Goal: Task Accomplishment & Management: Manage account settings

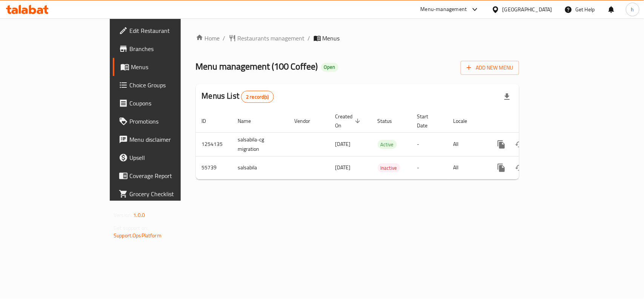
click at [129, 88] on span "Choice Groups" at bounding box center [170, 84] width 82 height 9
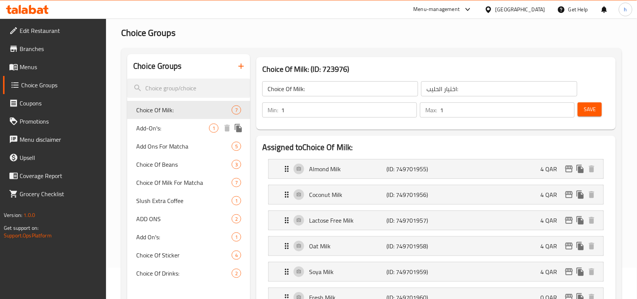
scroll to position [47, 0]
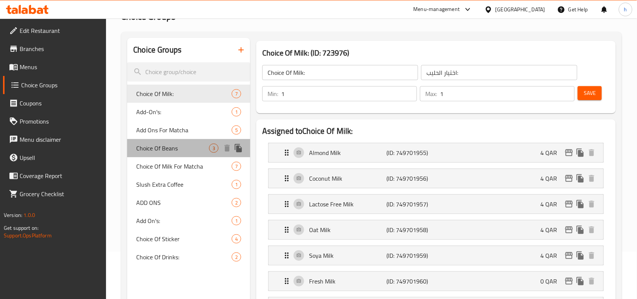
click at [163, 151] on span "Choice Of Beans" at bounding box center [172, 147] width 73 height 9
type input "Choice Of Beans"
type input "اختيار الحبوب"
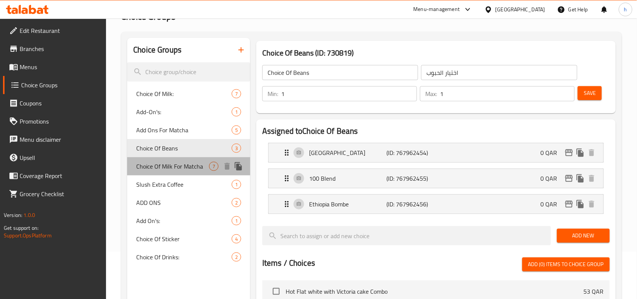
click at [167, 165] on span "Choice Of Milk For Matcha" at bounding box center [172, 166] width 73 height 9
type input "Choice Of Milk For Matcha"
type input "اختيار الحليب للماتشا"
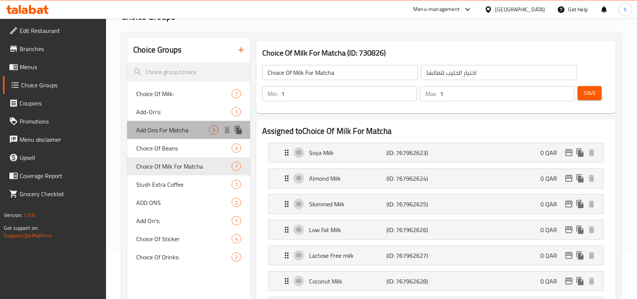
click at [161, 131] on span "Add Ons For Matcha" at bounding box center [172, 129] width 73 height 9
type input "Add Ons For Matcha"
type input "إضافات الماتشا"
type input "0"
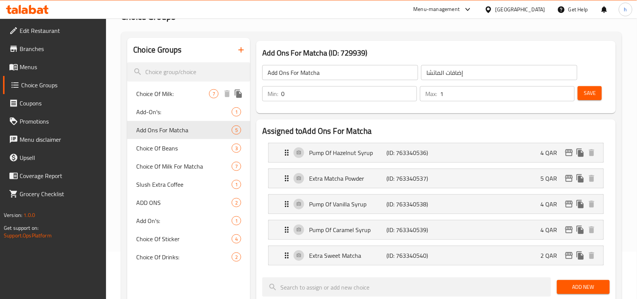
click at [159, 94] on span "Choice Of Milk:" at bounding box center [172, 93] width 73 height 9
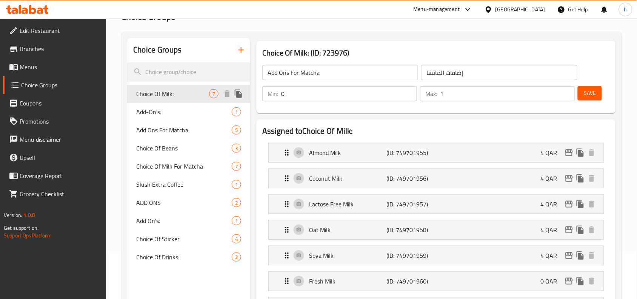
type input "Choice Of Milk:"
type input "اختيار الحليب:"
type input "1"
click at [155, 112] on span "Add-On's:" at bounding box center [172, 111] width 73 height 9
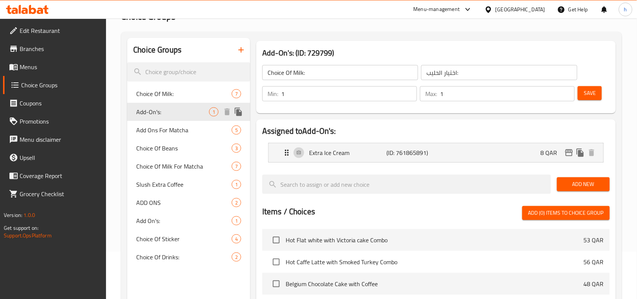
type input "Add-On's:"
type input "اضافات:"
type input "0"
click at [155, 134] on span "Add Ons For Matcha" at bounding box center [172, 129] width 73 height 9
type input "Add Ons For Matcha"
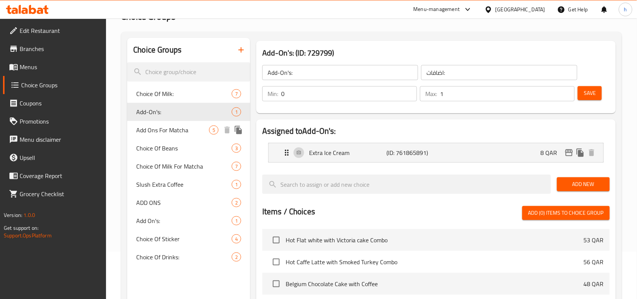
type input "إضافات الماتشا"
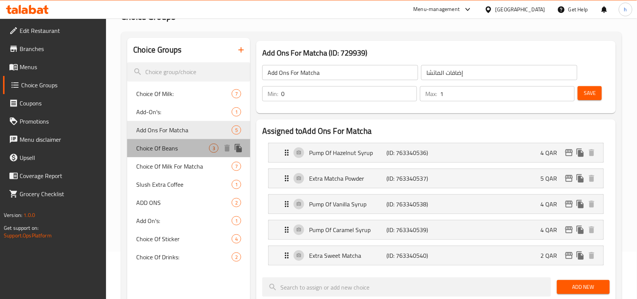
click at [160, 151] on span "Choice Of Beans" at bounding box center [172, 147] width 73 height 9
type input "Choice Of Beans"
type input "اختيار الحبوب"
type input "1"
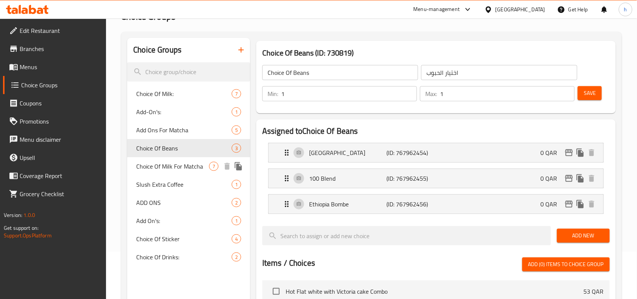
click at [162, 163] on span "Choice Of Milk For Matcha" at bounding box center [172, 166] width 73 height 9
type input "Choice Of Milk For Matcha"
type input "اختيار الحليب للماتشا"
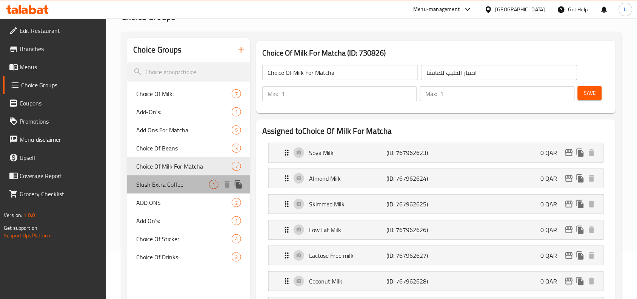
click at [166, 181] on span "Slush Extra Coffee" at bounding box center [172, 184] width 73 height 9
type input "Slush Extra Coffee"
type input "قهوة سلاش اكسترا"
type input "0"
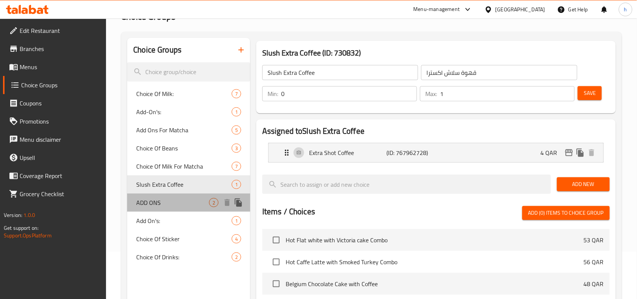
click at [167, 206] on div "ADD ONS 2" at bounding box center [188, 202] width 123 height 18
type input "ADD ONS"
type input "إضافات"
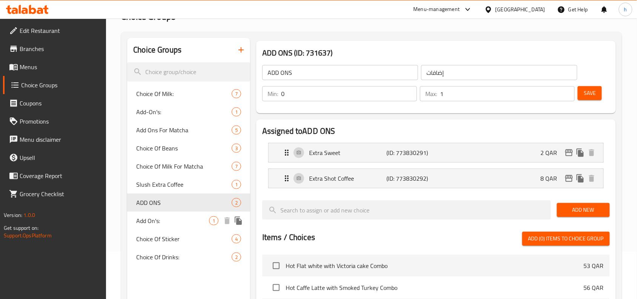
click at [164, 217] on span "Add On's:" at bounding box center [172, 220] width 73 height 9
type input "Add On's:"
type input "الإضافات:"
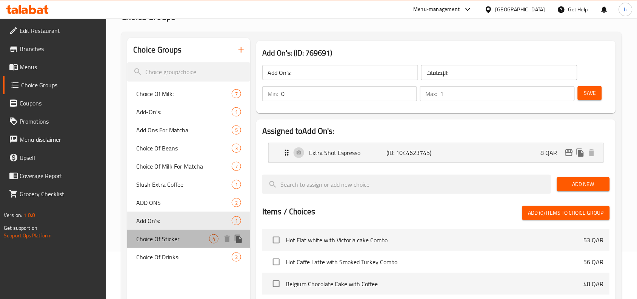
click at [164, 231] on div "Choice Of Sticker 4" at bounding box center [188, 238] width 123 height 18
type input "Choice Of Sticker"
type input "اختيار الملصق"
type input "1"
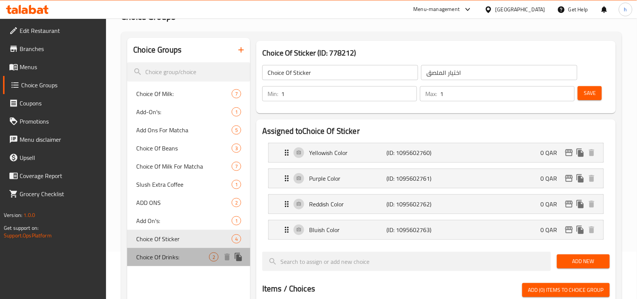
click at [164, 248] on div "Choice Of Drinks: 2" at bounding box center [188, 257] width 123 height 18
type input "Choice Of Drinks:"
type input "اختيار مشروبات:"
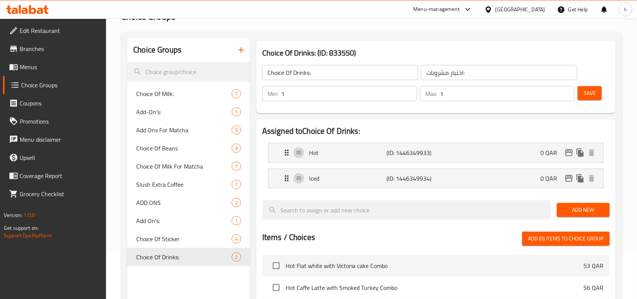
scroll to position [0, 0]
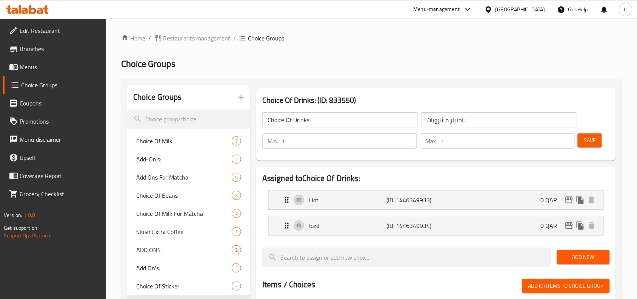
click at [423, 65] on h2 "Choice Groups" at bounding box center [371, 64] width 501 height 12
click at [239, 97] on icon "button" at bounding box center [241, 96] width 9 height 9
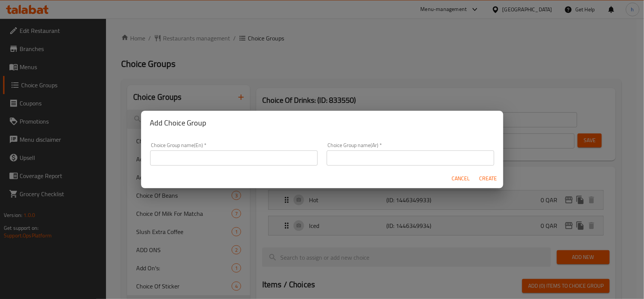
click at [262, 59] on div "Add Choice Group Choice Group name(En)   * Choice Group name(En) * Choice Group…" at bounding box center [322, 149] width 644 height 299
drag, startPoint x: 457, startPoint y: 177, endPoint x: 372, endPoint y: 126, distance: 99.7
click at [457, 177] on span "Cancel" at bounding box center [461, 178] width 18 height 9
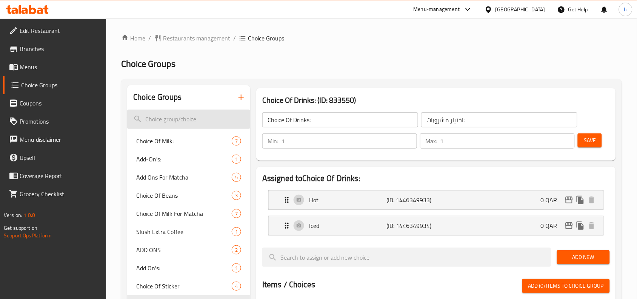
click at [183, 118] on input "search" at bounding box center [188, 118] width 123 height 19
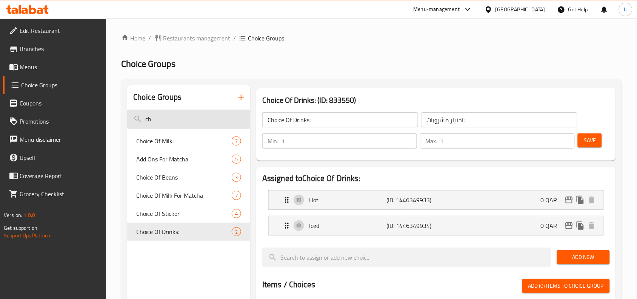
type input "c"
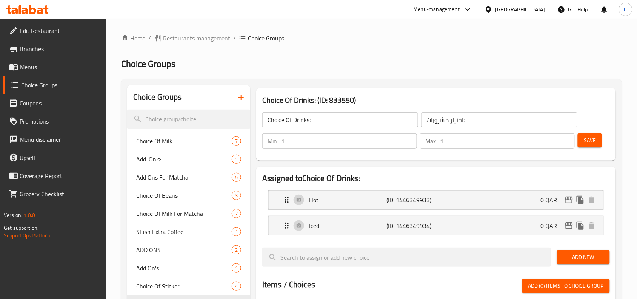
click at [381, 42] on ol "Home / Restaurants management / Choice Groups" at bounding box center [371, 38] width 501 height 9
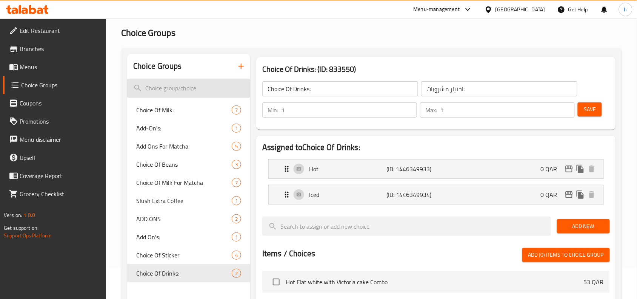
scroll to position [47, 0]
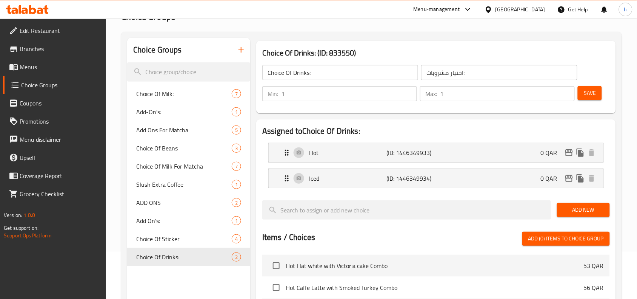
click at [195, 19] on h2 "Choice Groups" at bounding box center [371, 17] width 501 height 12
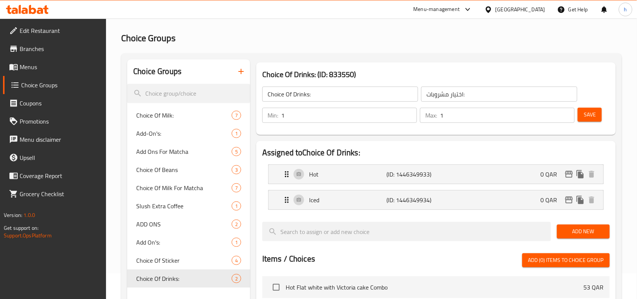
scroll to position [0, 0]
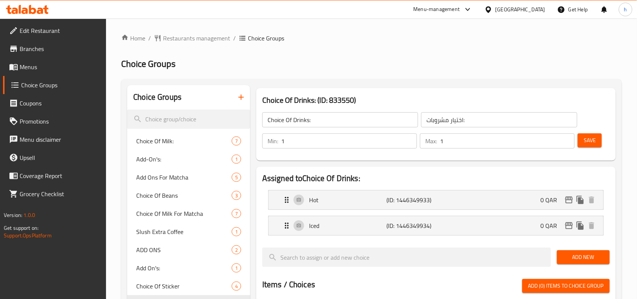
drag, startPoint x: 353, startPoint y: 54, endPoint x: 334, endPoint y: 54, distance: 18.5
click at [342, 54] on div "Home / Restaurants management / Choice Groups Choice Groups Choice Groups Choic…" at bounding box center [371, 290] width 501 height 512
click at [202, 40] on span "Restaurants management" at bounding box center [196, 38] width 67 height 9
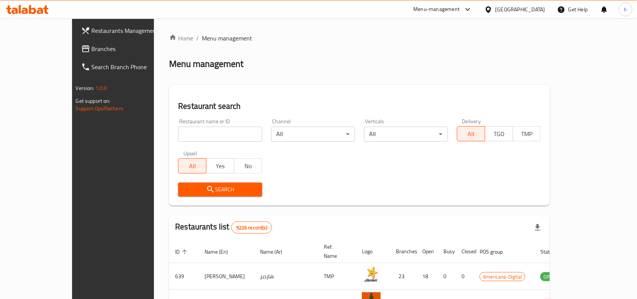
click at [187, 137] on input "search" at bounding box center [220, 133] width 84 height 15
paste input "27440"
type input "27440"
click button "Search" at bounding box center [220, 189] width 84 height 14
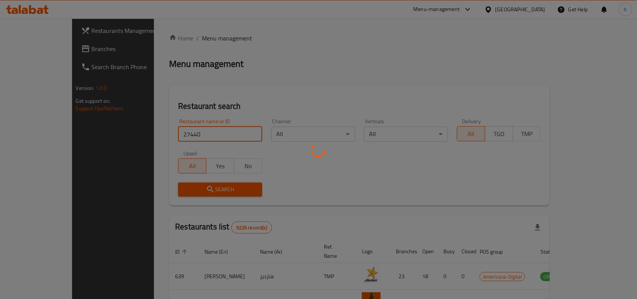
click button "Search" at bounding box center [220, 189] width 84 height 14
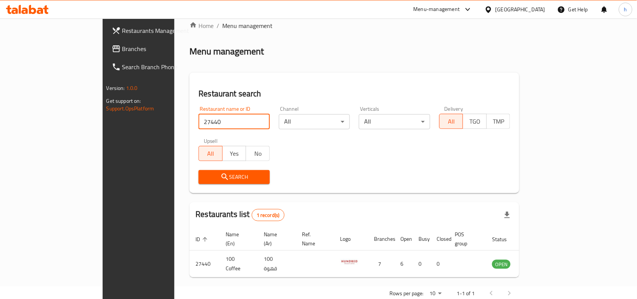
scroll to position [23, 0]
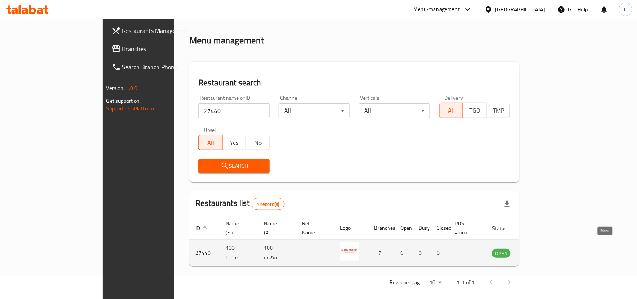
click at [541, 248] on icon "enhanced table" at bounding box center [536, 252] width 9 height 9
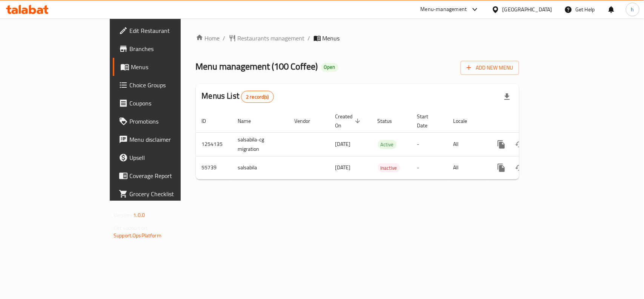
click at [129, 81] on span "Choice Groups" at bounding box center [170, 84] width 82 height 9
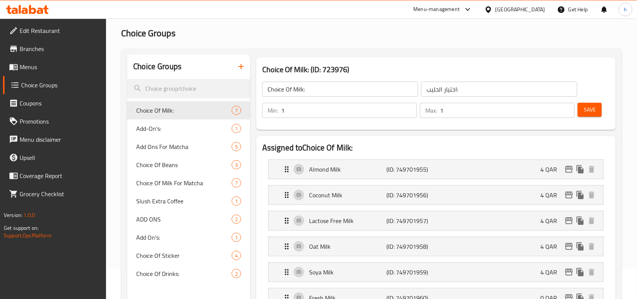
scroll to position [47, 0]
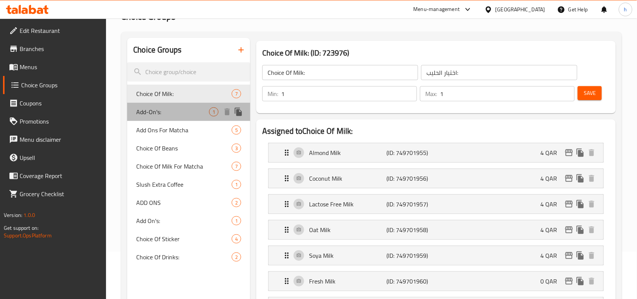
click at [152, 110] on span "Add-On's:" at bounding box center [172, 111] width 73 height 9
type input "Add-On's:"
type input "اضافات:"
type input "0"
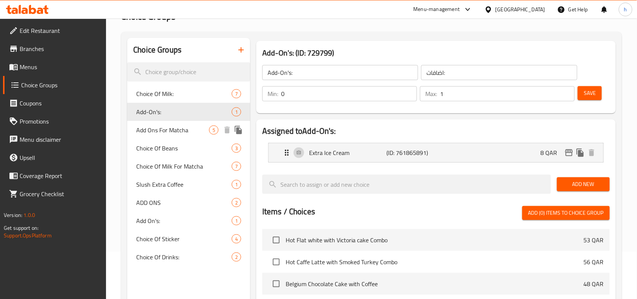
click at [156, 133] on span "Add Ons For Matcha" at bounding box center [172, 129] width 73 height 9
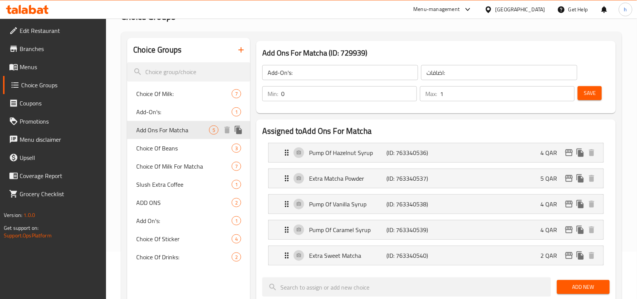
type input "Add Ons For Matcha"
type input "إضافات الماتشا"
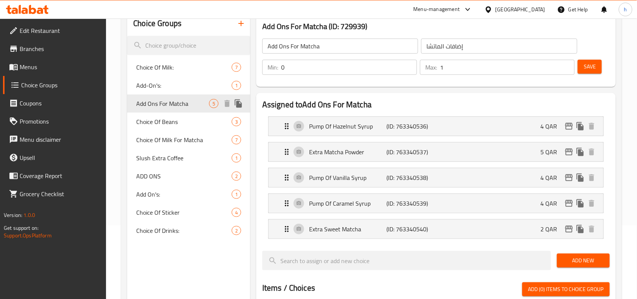
scroll to position [94, 0]
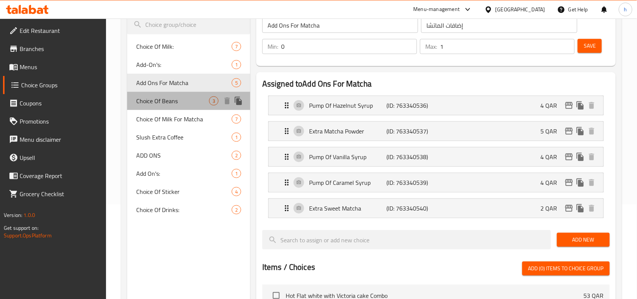
click at [163, 102] on span "Choice Of Beans" at bounding box center [172, 100] width 73 height 9
type input "Choice Of Beans"
type input "اختيار الحبوب"
type input "1"
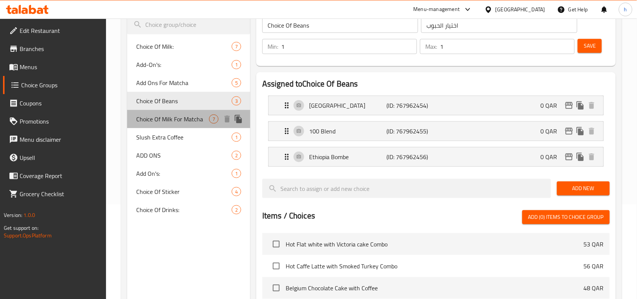
click at [165, 114] on span "Choice Of Milk For Matcha" at bounding box center [172, 118] width 73 height 9
type input "Choice Of Milk For Matcha"
type input "اختيار الحليب للماتشا"
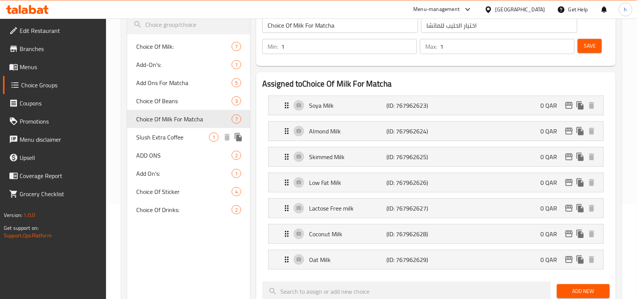
click at [151, 140] on span "Slush Extra Coffee" at bounding box center [172, 136] width 73 height 9
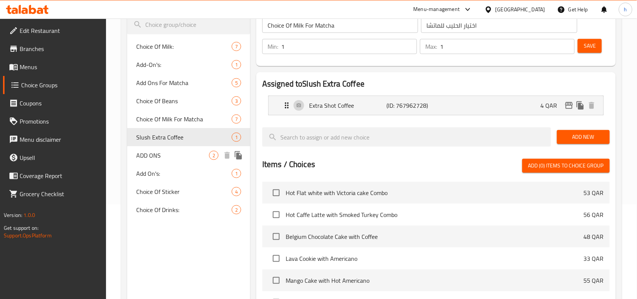
type input "Slush Extra Coffee"
type input "قهوة سلاش اكسترا"
type input "0"
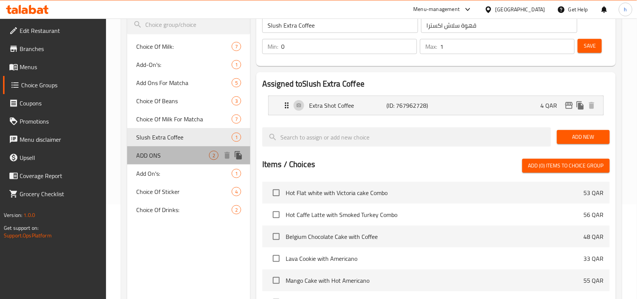
click at [150, 157] on span "ADD ONS" at bounding box center [172, 155] width 73 height 9
type input "ADD ONS"
type input "إضافات"
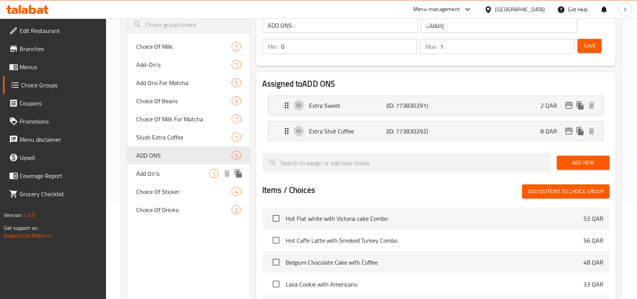
click at [150, 174] on span "Add On's:" at bounding box center [172, 173] width 73 height 9
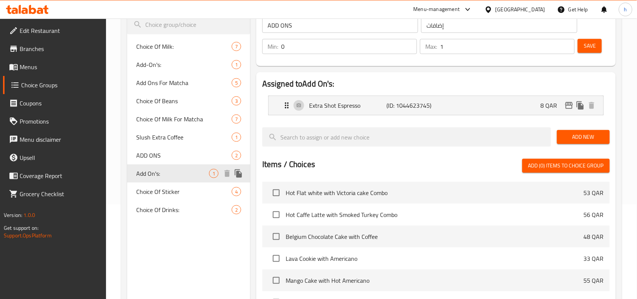
type input "Add On's:"
type input "الإضافات:"
click at [152, 187] on span "Choice Of Sticker" at bounding box center [172, 191] width 73 height 9
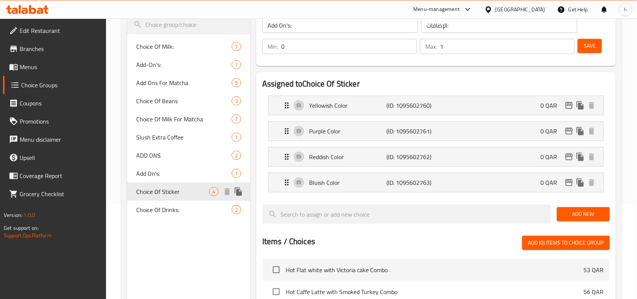
type input "Choice Of Sticker"
type input "اختيار الملصق"
type input "1"
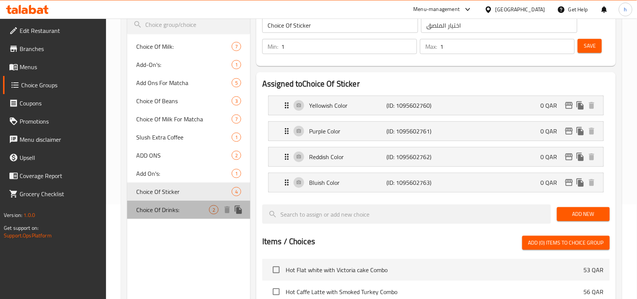
click at [155, 202] on div "Choice Of Drinks: 2" at bounding box center [188, 209] width 123 height 18
type input "Choice Of Drinks:"
type input "اختيار مشروبات:"
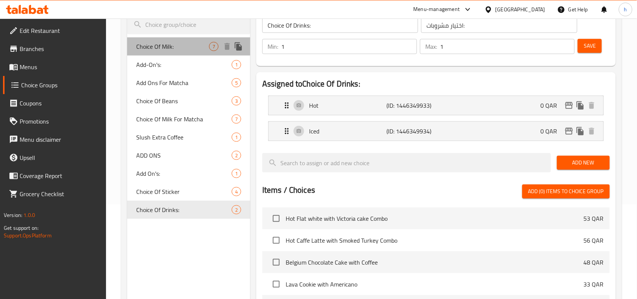
click at [154, 49] on span "Choice Of Milk:" at bounding box center [172, 46] width 73 height 9
type input "Choice Of Milk:"
type input "اختيار الحليب:"
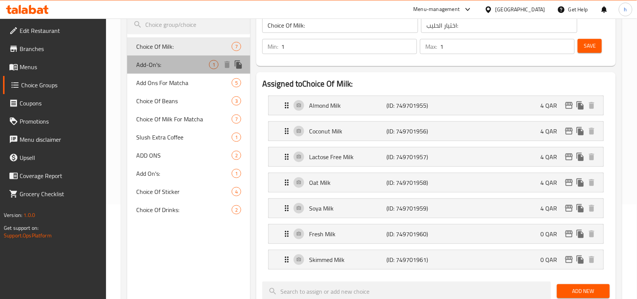
click at [153, 65] on span "Add-On's:" at bounding box center [172, 64] width 73 height 9
type input "Add-On's:"
type input "اضافات:"
type input "0"
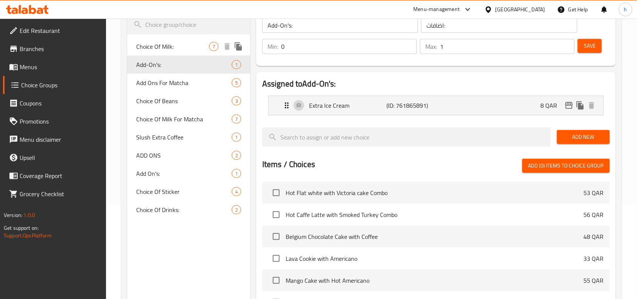
click at [162, 48] on span "Choice Of Milk:" at bounding box center [172, 46] width 73 height 9
type input "Choice Of Milk:"
type input "اختيار الحليب:"
type input "1"
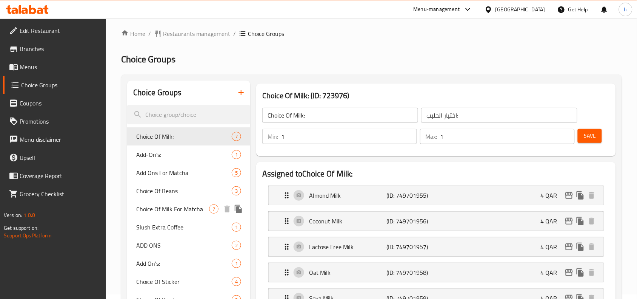
scroll to position [0, 0]
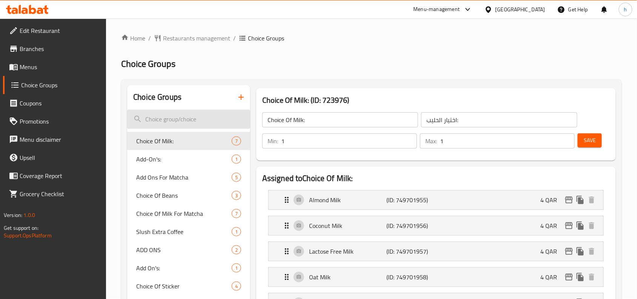
click at [166, 121] on input "search" at bounding box center [188, 118] width 123 height 19
type input "C"
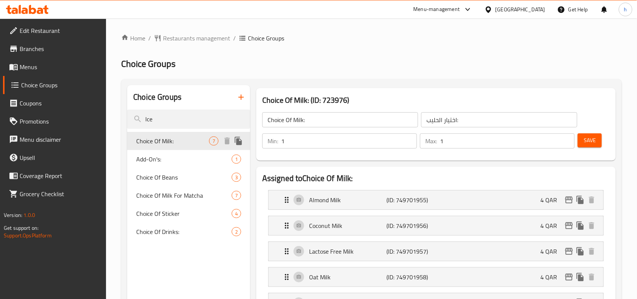
type input "Ice"
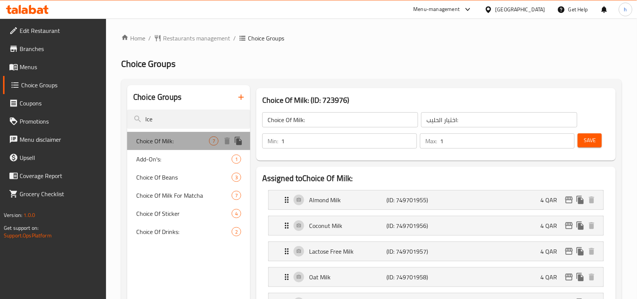
click at [148, 145] on span "Choice Of Milk:" at bounding box center [172, 140] width 73 height 9
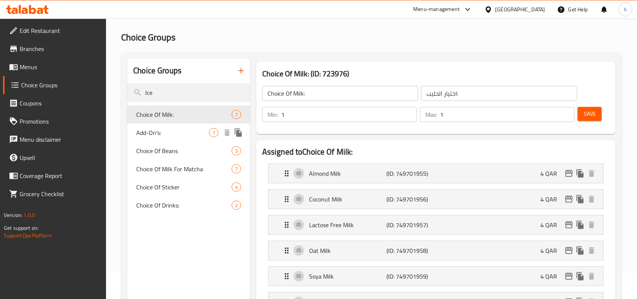
scroll to position [47, 0]
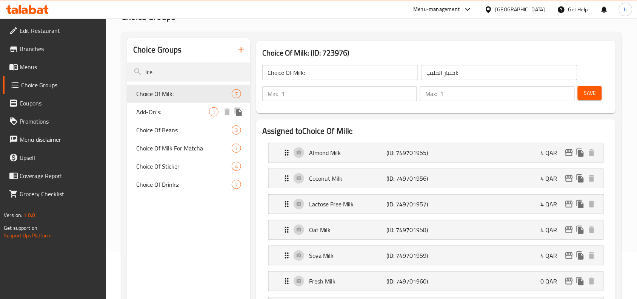
click at [146, 110] on span "Add-On's:" at bounding box center [172, 111] width 73 height 9
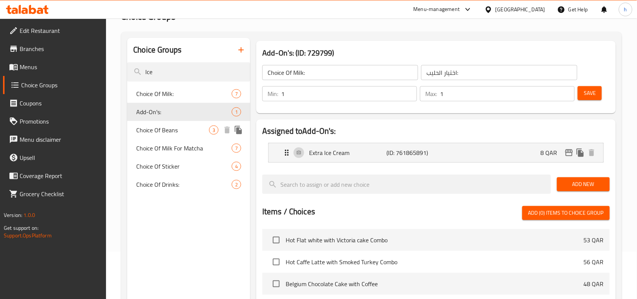
type input "Add-On's:"
type input "اضافات:"
type input "0"
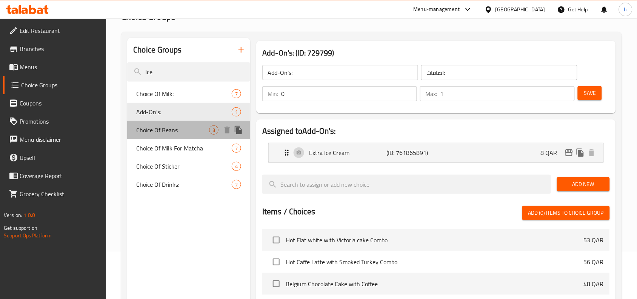
click at [154, 127] on span "Choice Of Beans" at bounding box center [172, 129] width 73 height 9
type input "Choice Of Beans"
type input "اختيار الحبوب"
type input "1"
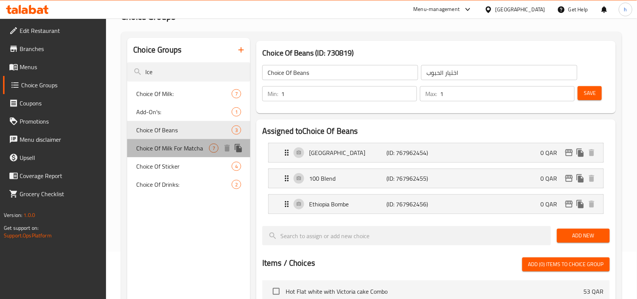
click at [160, 148] on span "Choice Of Milk For Matcha" at bounding box center [172, 147] width 73 height 9
type input "Choice Of Milk For Matcha"
type input "اختيار الحليب للماتشا"
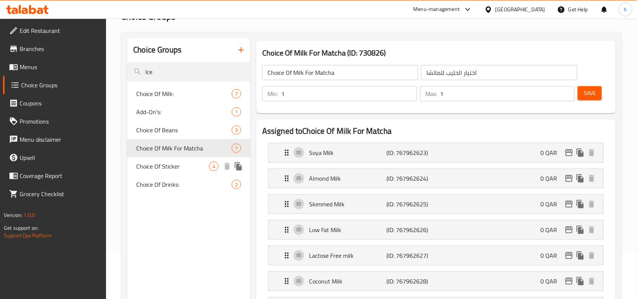
click at [161, 162] on span "Choice Of Sticker" at bounding box center [172, 166] width 73 height 9
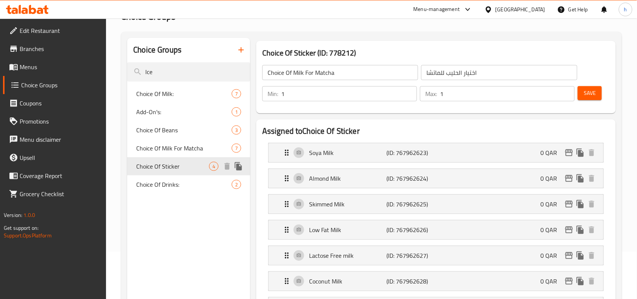
type input "Choice Of Sticker"
type input "اختيار الملصق"
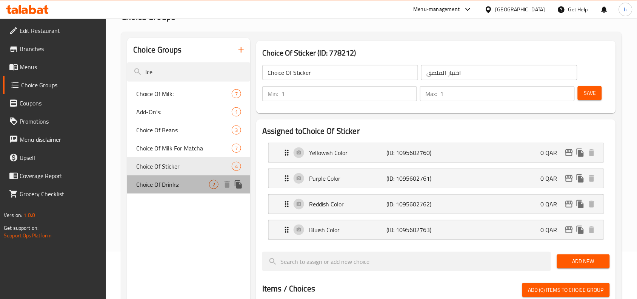
click at [163, 180] on span "Choice Of Drinks:" at bounding box center [172, 184] width 73 height 9
type input "Choice Of Drinks:"
type input "اختيار مشروبات:"
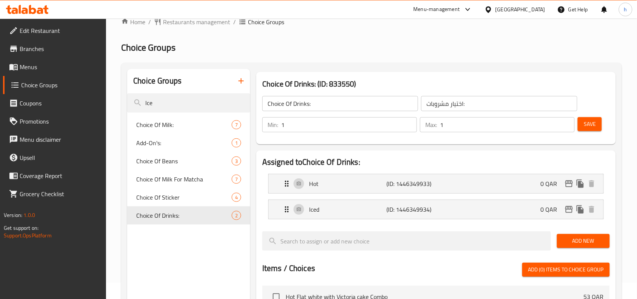
scroll to position [0, 0]
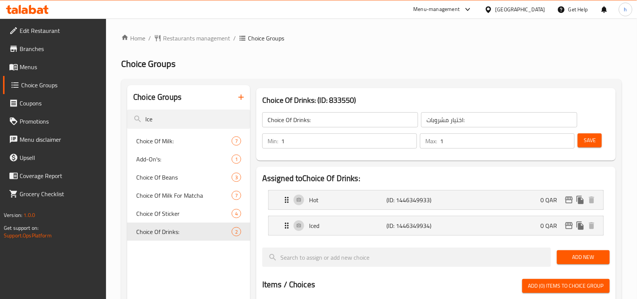
click at [199, 44] on div "Home / Restaurants management / Choice Groups Choice Groups Choice Groups Ice C…" at bounding box center [371, 290] width 501 height 512
click at [199, 39] on span "Restaurants management" at bounding box center [196, 38] width 67 height 9
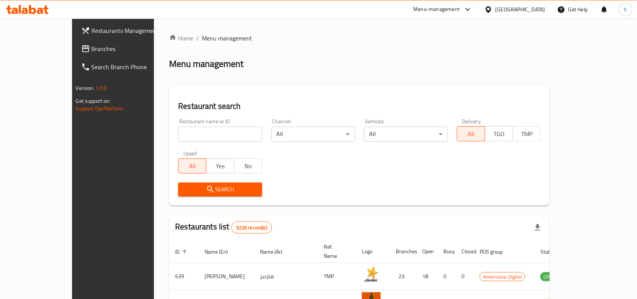
click at [92, 46] on span "Branches" at bounding box center [132, 48] width 81 height 9
